Goal: Entertainment & Leisure: Browse casually

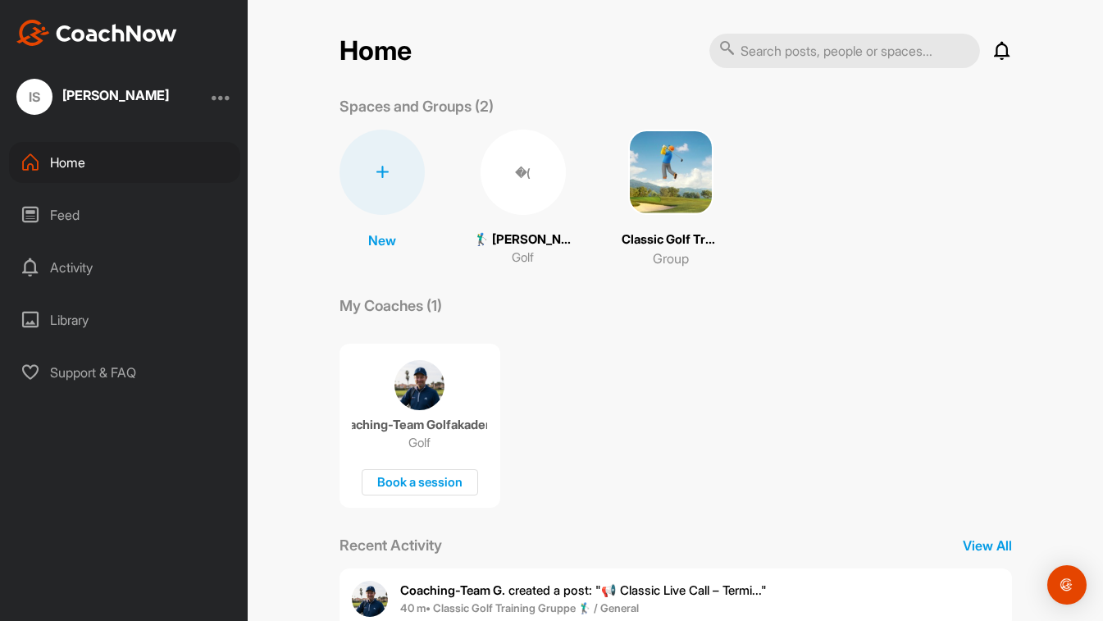
click at [69, 231] on div "Feed" at bounding box center [124, 214] width 231 height 41
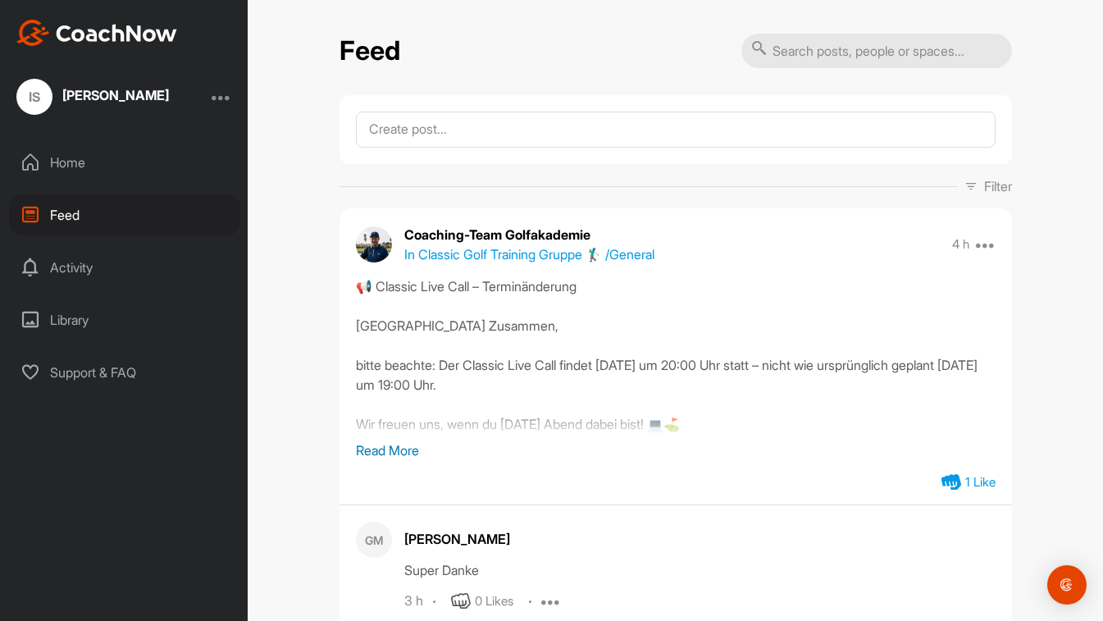
click at [82, 172] on div "Home" at bounding box center [124, 162] width 231 height 41
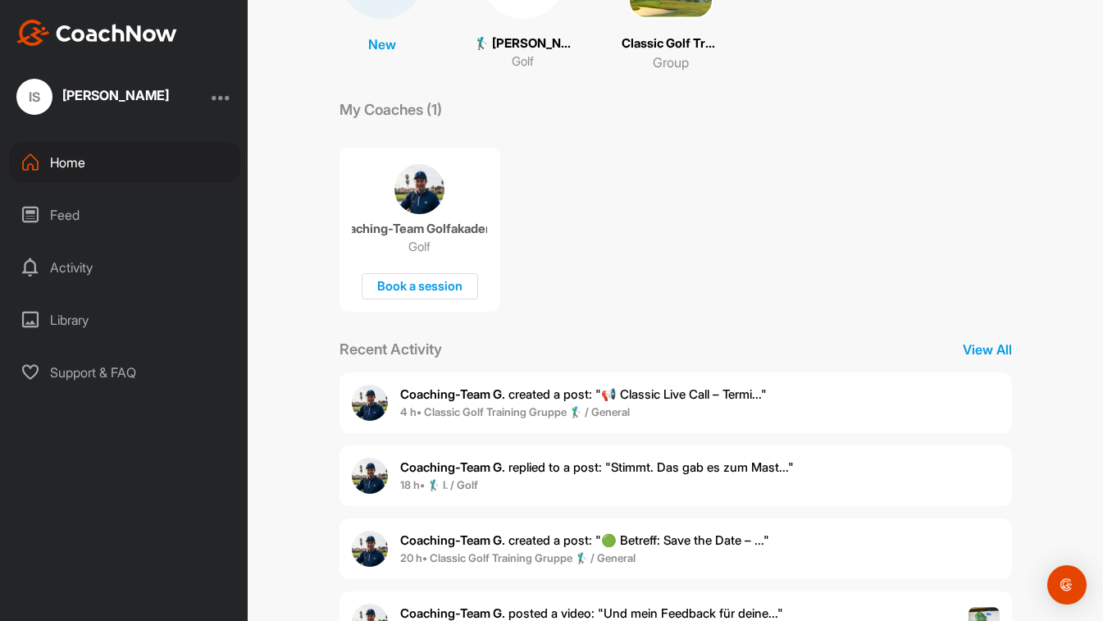
scroll to position [265, 0]
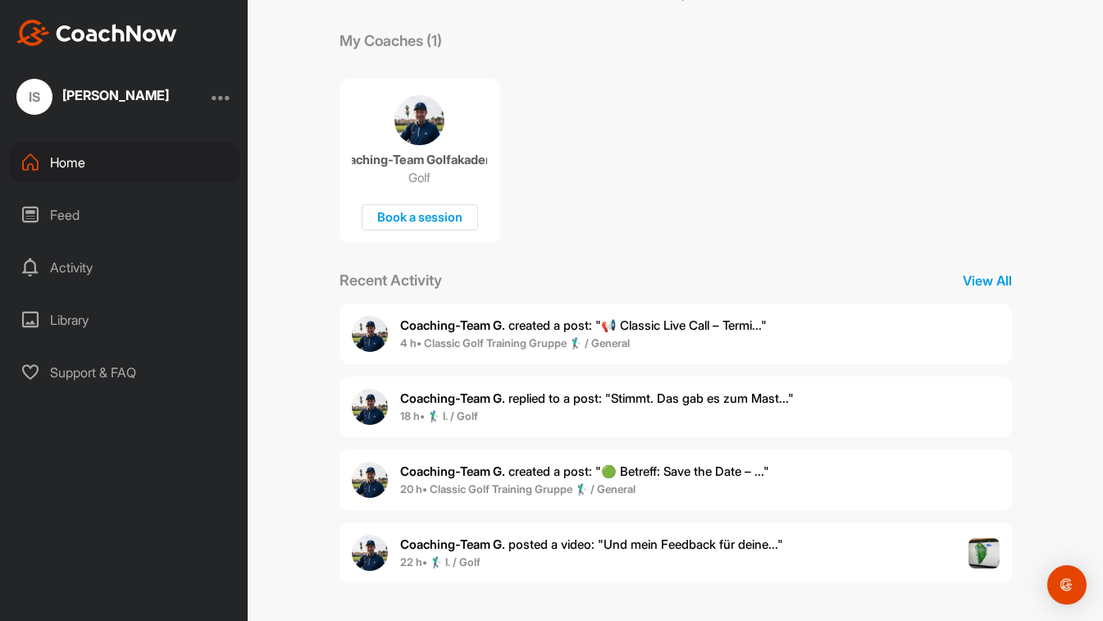
click at [796, 352] on div "Coaching-Team G. created a post : "📢 Classic Live Call – Termi..." 4 h • Classi…" at bounding box center [676, 333] width 673 height 61
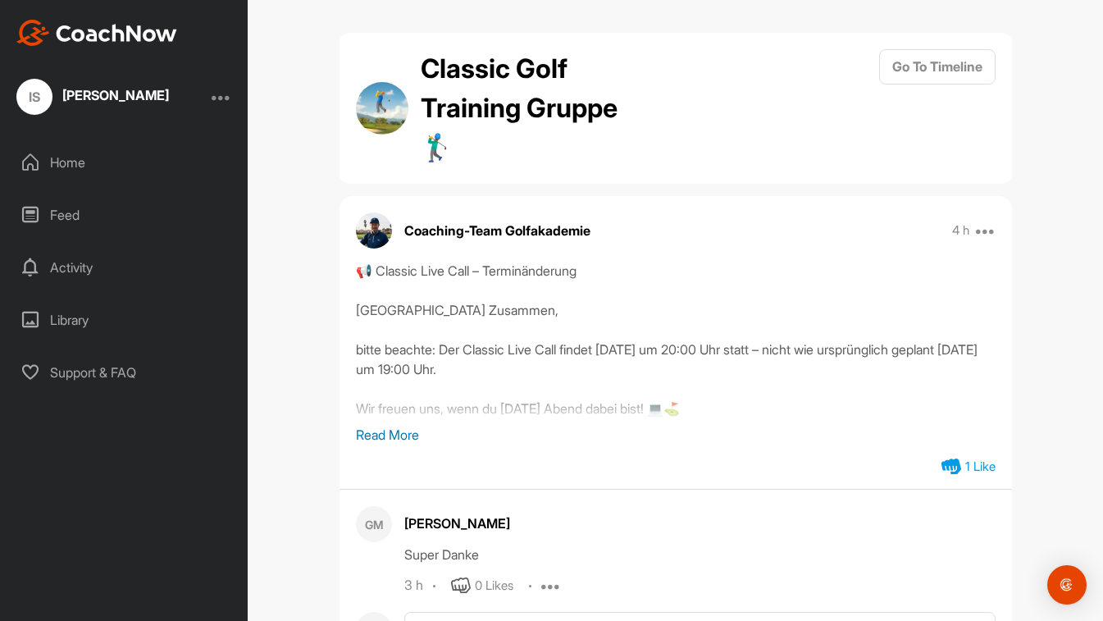
click at [71, 157] on div "Home" at bounding box center [124, 162] width 231 height 41
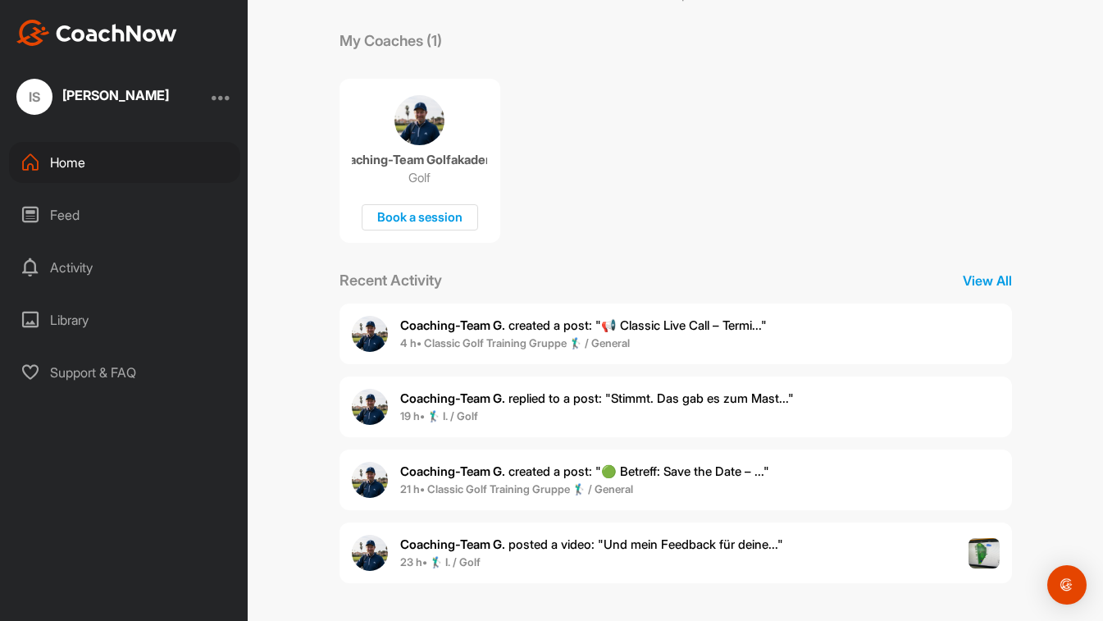
scroll to position [265, 0]
click at [703, 344] on span "4 h • Classic Golf Training Gruppe 🏌️‍♂️ / General" at bounding box center [583, 343] width 367 height 16
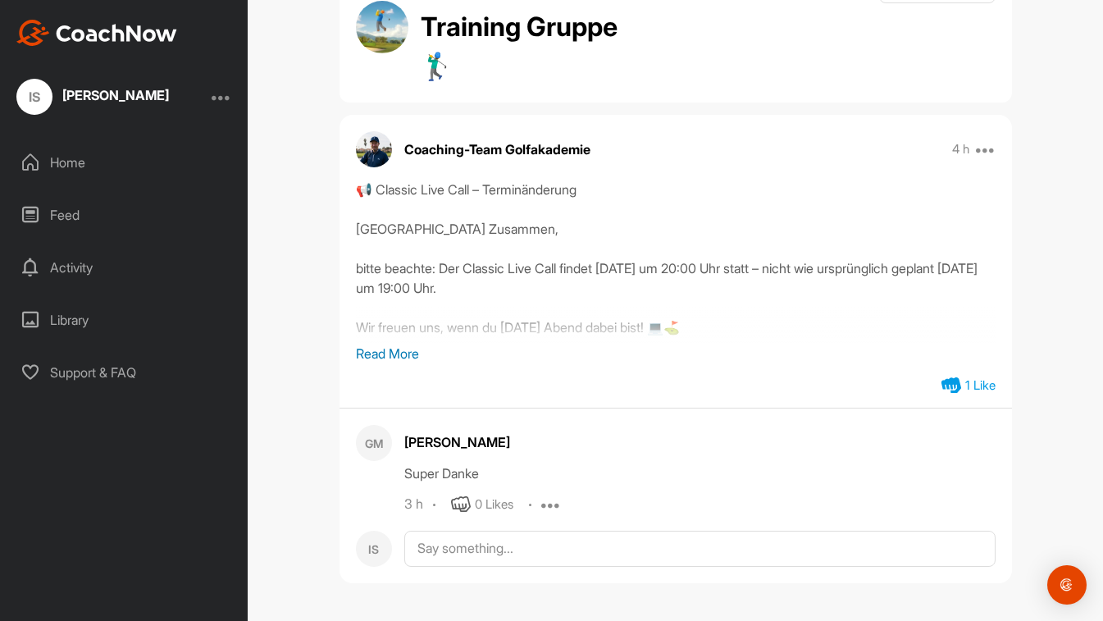
scroll to position [81, 0]
click at [98, 165] on div "Home" at bounding box center [124, 162] width 231 height 41
